Goal: Find specific page/section: Find specific page/section

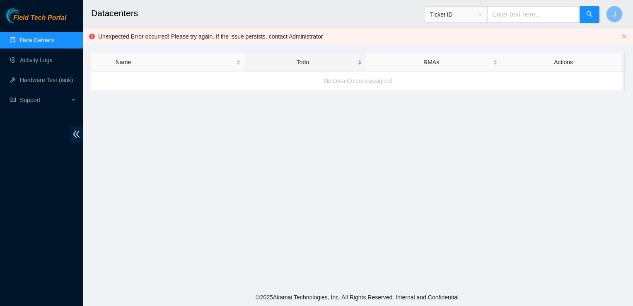
click at [32, 39] on link "Data Centers" at bounding box center [37, 40] width 34 height 7
click at [39, 60] on link "Activity Logs" at bounding box center [36, 60] width 33 height 7
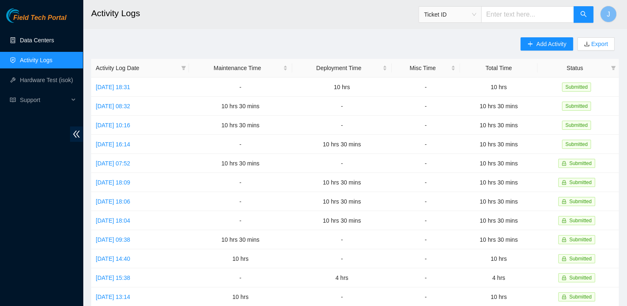
click at [49, 40] on link "Data Centers" at bounding box center [37, 40] width 34 height 7
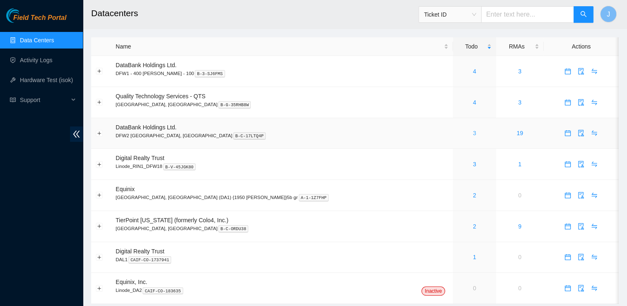
click at [473, 135] on link "3" at bounding box center [474, 133] width 3 height 7
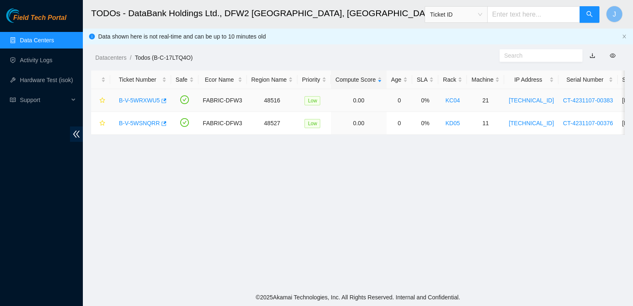
click at [147, 102] on link "B-V-5WRXWU5" at bounding box center [139, 100] width 41 height 7
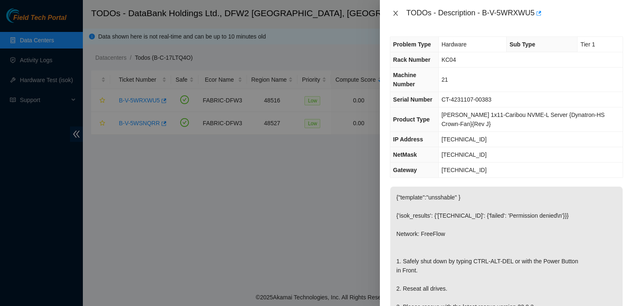
click at [394, 12] on icon "close" at bounding box center [395, 13] width 5 height 5
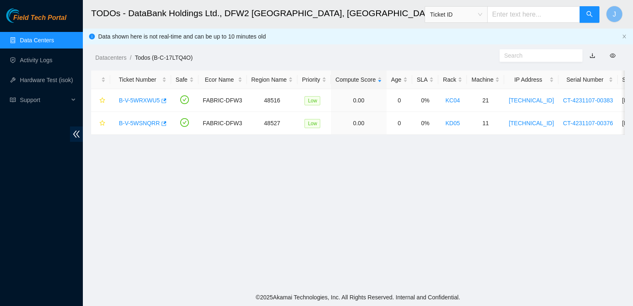
click at [52, 43] on link "Data Centers" at bounding box center [37, 40] width 34 height 7
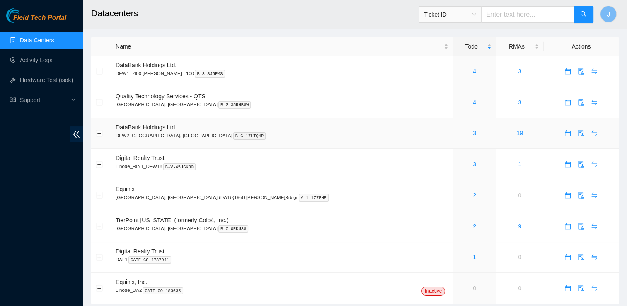
click at [457, 135] on div "3" at bounding box center [474, 132] width 34 height 9
